Goal: Task Accomplishment & Management: Complete application form

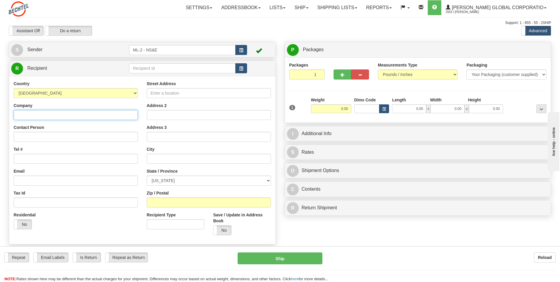
click at [35, 115] on input "Company" at bounding box center [76, 115] width 124 height 10
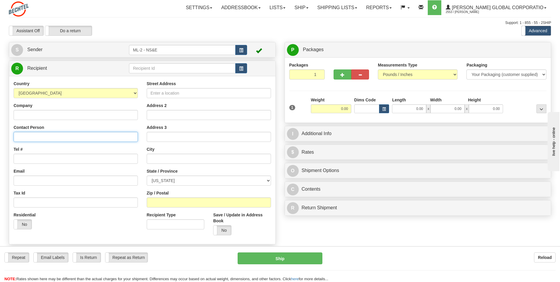
click at [22, 136] on input "Contact Person" at bounding box center [76, 137] width 124 height 10
type input "Lifeloc Technologies"
click at [37, 159] on input "Tel #" at bounding box center [76, 158] width 124 height 10
type input "3034319500"
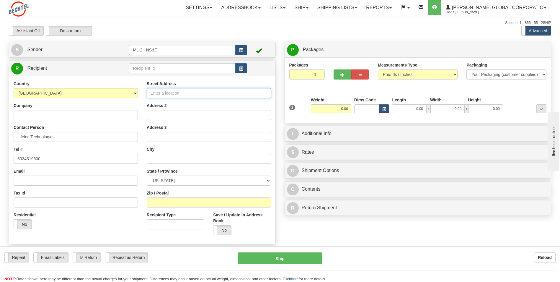
click at [164, 92] on input "Street Address" at bounding box center [209, 93] width 124 height 10
type input "[STREET_ADDRESS]"
click at [162, 115] on input "Address 2" at bounding box center [209, 115] width 124 height 10
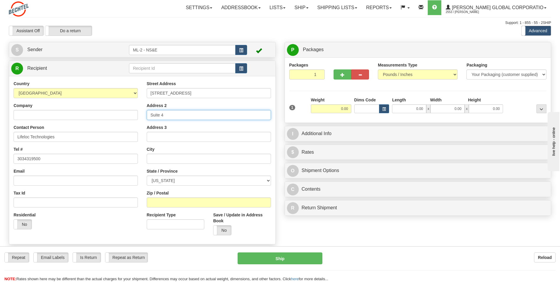
type input "Suite 4"
click at [155, 154] on input "text" at bounding box center [209, 158] width 124 height 10
type input "[GEOGRAPHIC_DATA]"
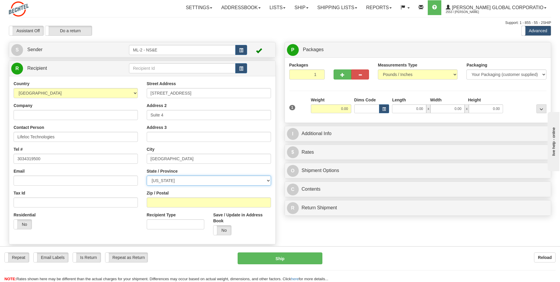
click at [267, 181] on select "[US_STATE] [US_STATE] [US_STATE] [US_STATE] Armed Forces America Armed Forces E…" at bounding box center [209, 180] width 124 height 10
select select "CO"
click at [147, 175] on select "[US_STATE] [US_STATE] [US_STATE] [US_STATE] Armed Forces America Armed Forces E…" at bounding box center [209, 180] width 124 height 10
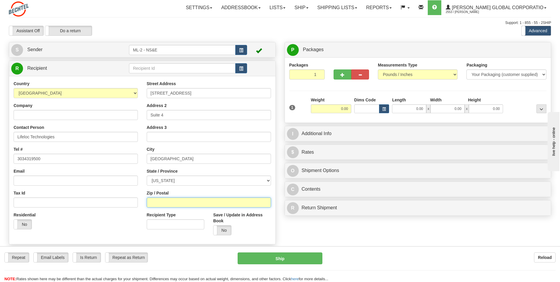
click at [177, 205] on input "Zip / Postal" at bounding box center [209, 202] width 124 height 10
type input "80033"
click at [345, 108] on input "0.00" at bounding box center [331, 108] width 40 height 9
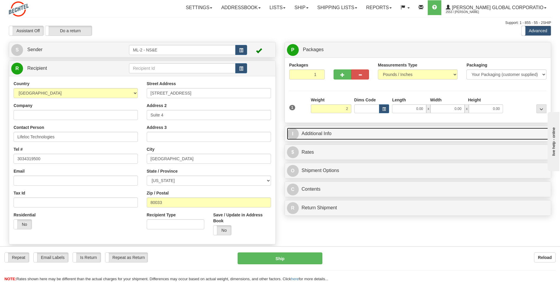
type input "2.00"
click at [325, 132] on link "I Additional Info" at bounding box center [418, 134] width 262 height 12
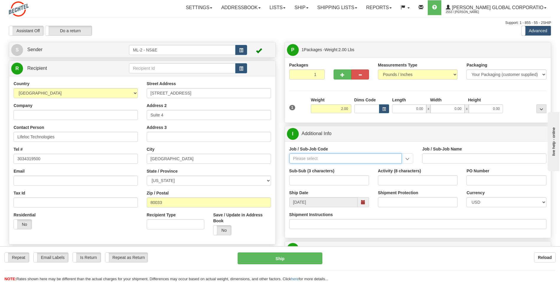
click at [336, 159] on input "Job / Sub-Job Code" at bounding box center [345, 158] width 113 height 10
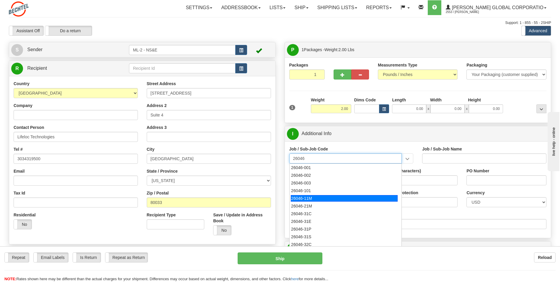
click at [312, 200] on div "26046-11M" at bounding box center [344, 198] width 107 height 6
type input "26046-11M"
type input "MOBILE LAUNCHER 2 - PROJECT MANAGEMENT"
type input "26046-11M"
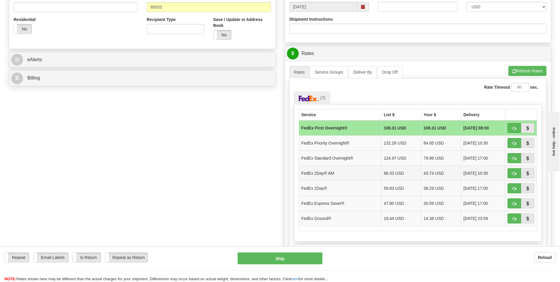
scroll to position [207, 0]
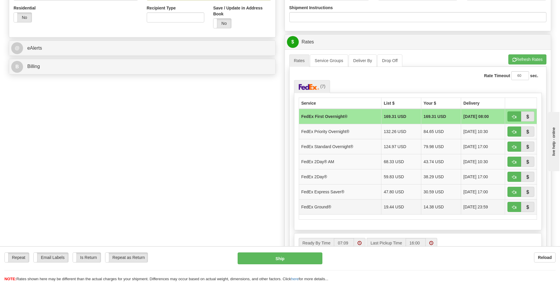
click at [365, 207] on td "FedEx Ground®" at bounding box center [340, 206] width 82 height 15
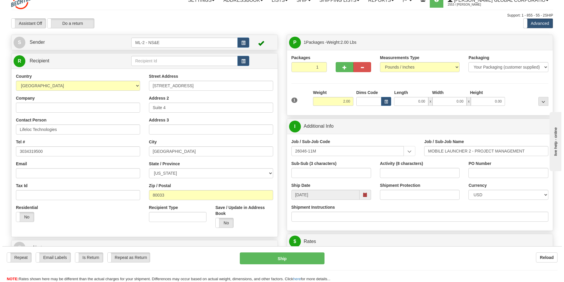
scroll to position [0, 0]
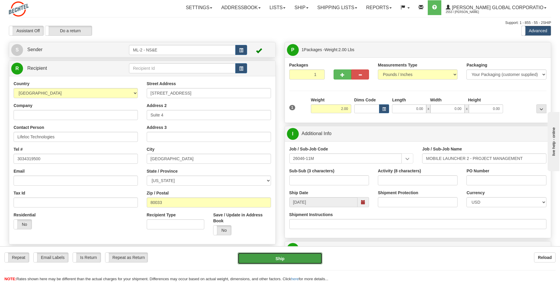
click at [279, 257] on button "Ship" at bounding box center [280, 258] width 84 height 12
type input "92"
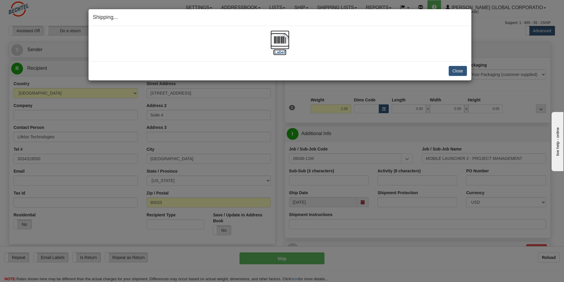
click at [278, 52] on label "[Label]" at bounding box center [280, 52] width 14 height 6
click at [458, 71] on button "Close" at bounding box center [458, 71] width 18 height 10
